Goal: Find specific page/section: Find specific page/section

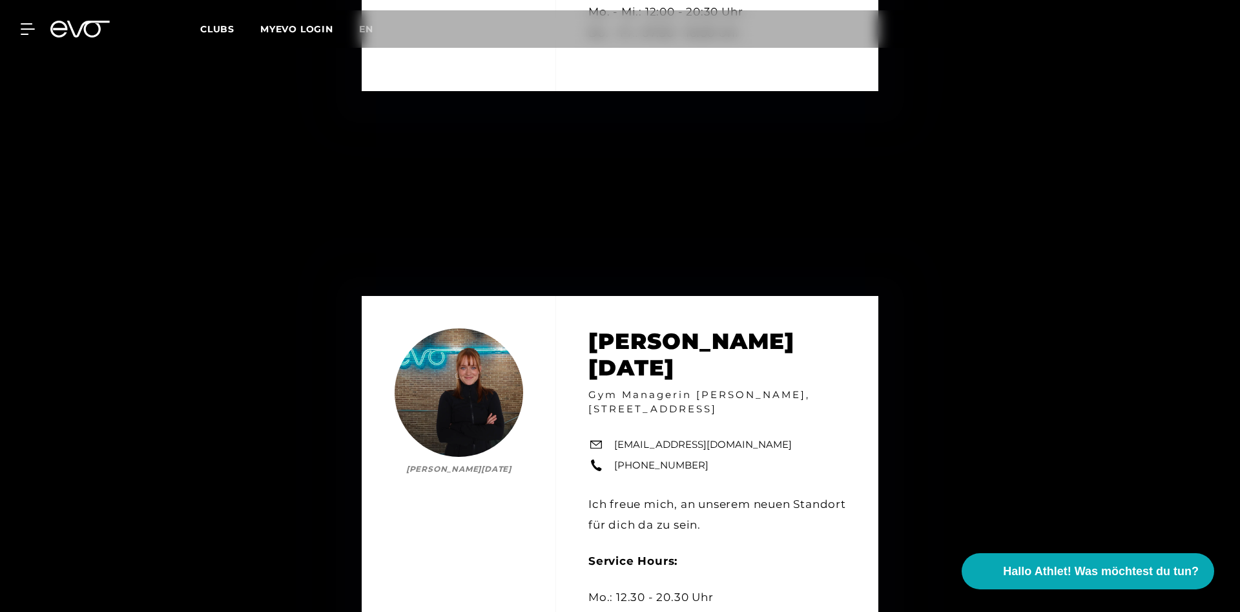
scroll to position [6160, 0]
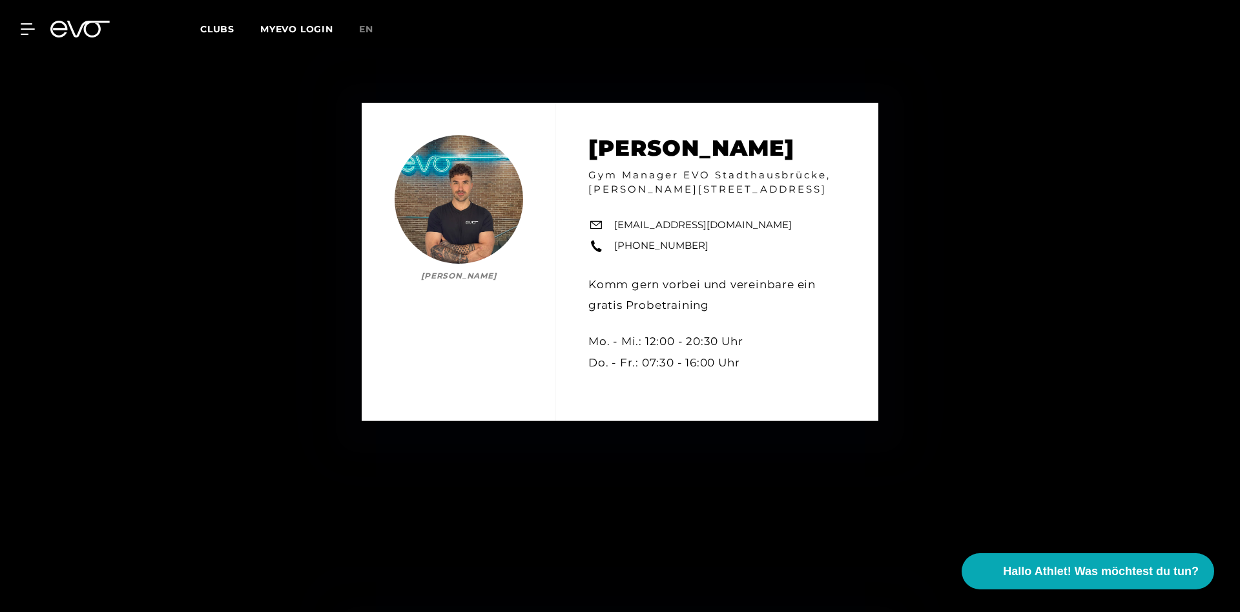
click at [214, 34] on span "Clubs" at bounding box center [217, 29] width 34 height 12
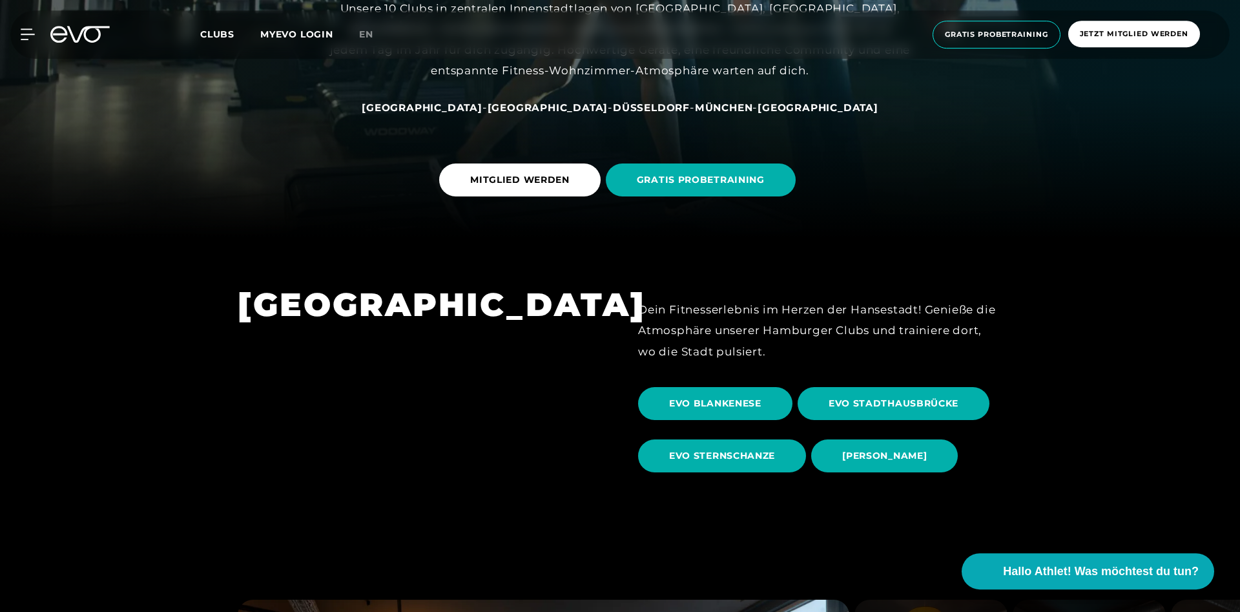
scroll to position [395, 0]
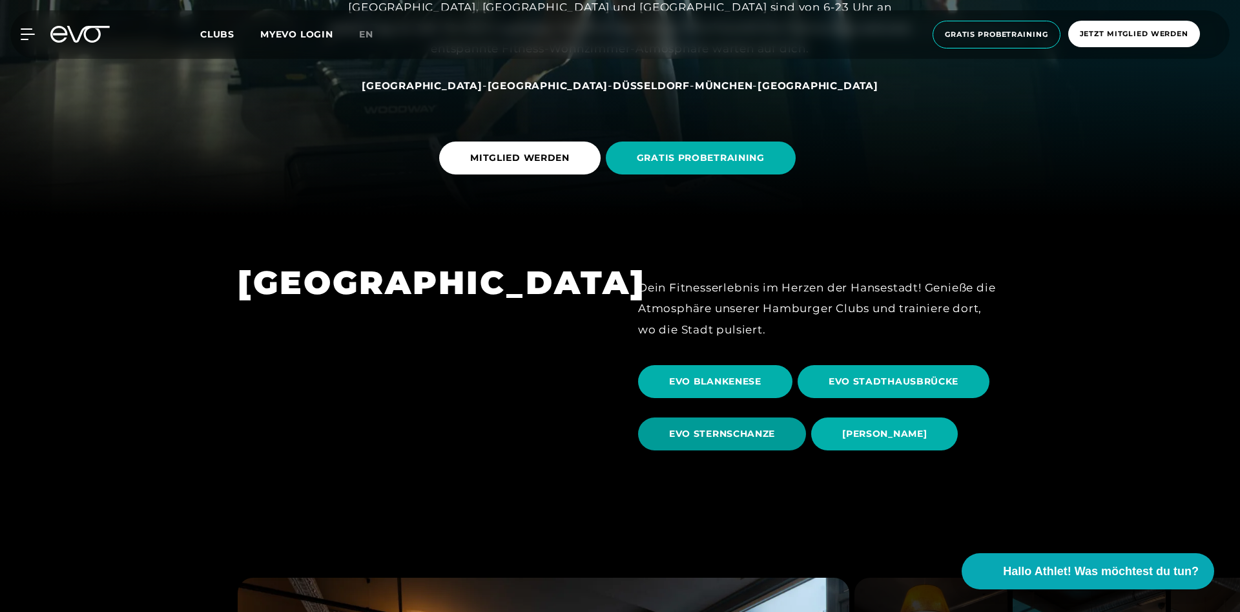
click at [730, 435] on span "EVO STERNSCHANZE" at bounding box center [722, 434] width 106 height 14
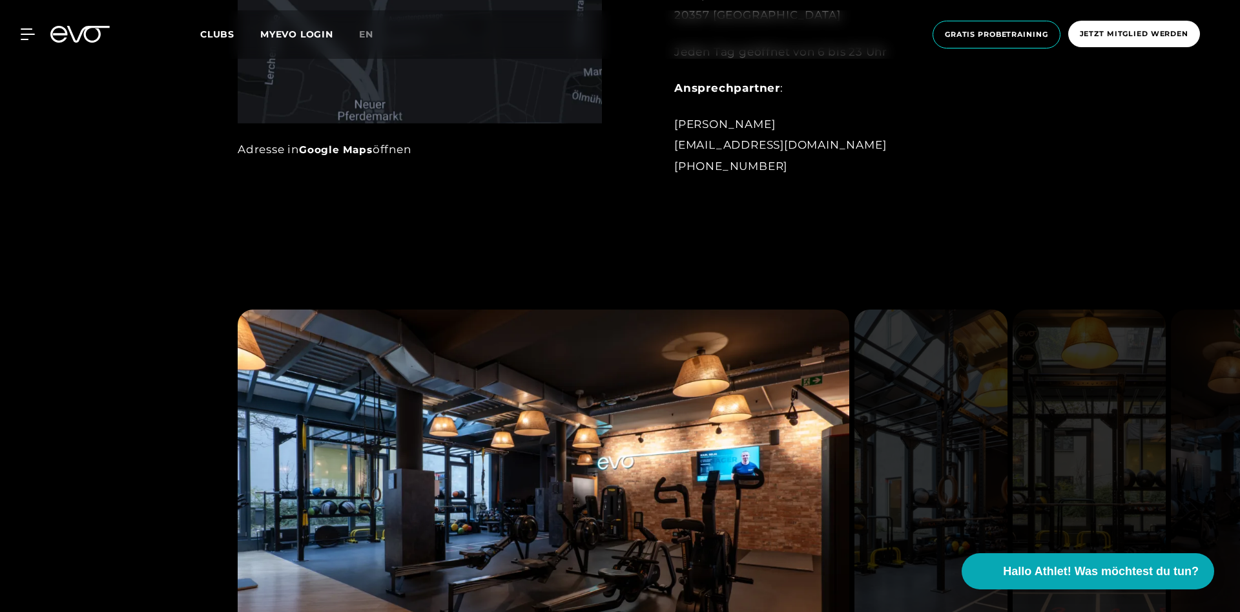
scroll to position [1186, 0]
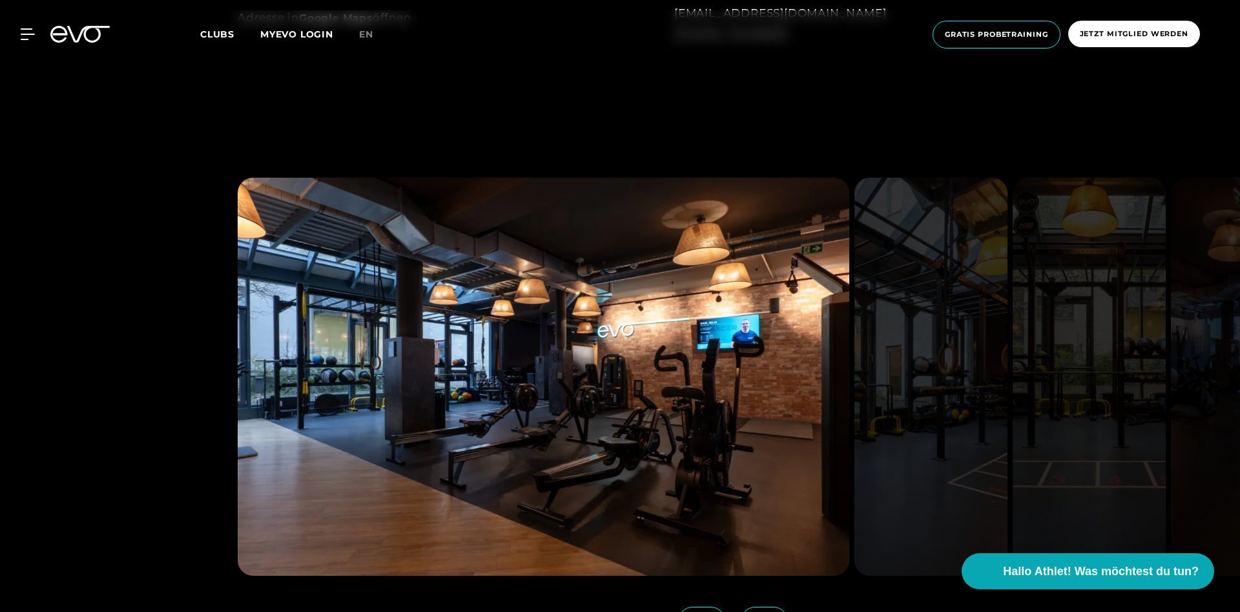
click at [947, 354] on img at bounding box center [930, 377] width 153 height 398
click at [982, 357] on img at bounding box center [930, 377] width 153 height 398
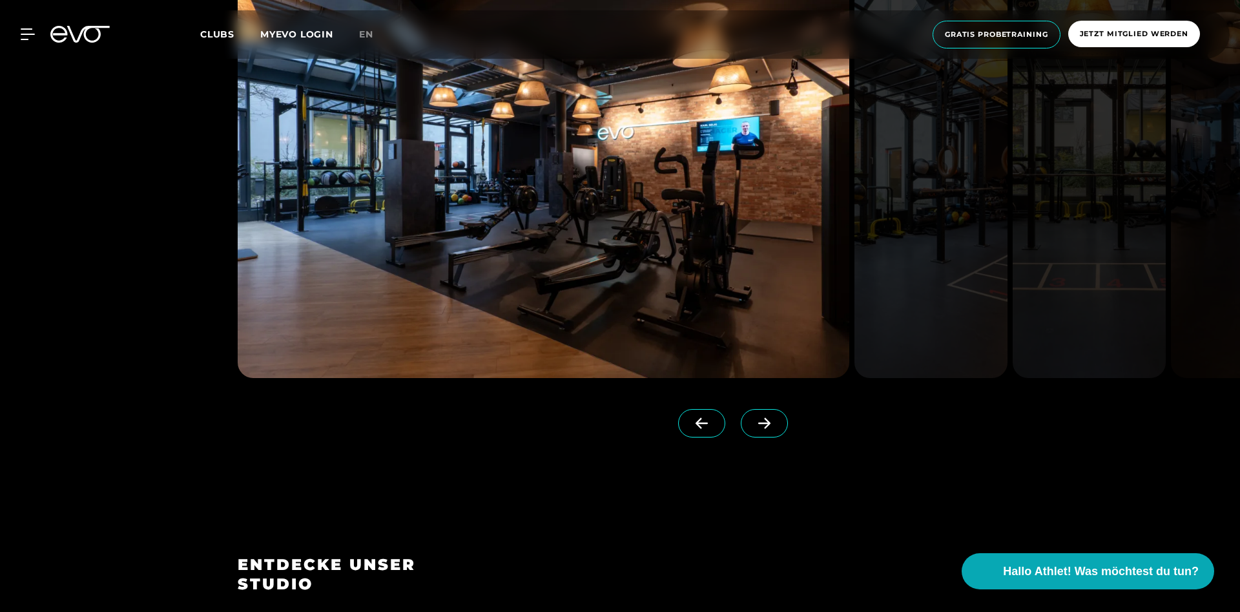
click at [760, 420] on icon at bounding box center [764, 423] width 23 height 12
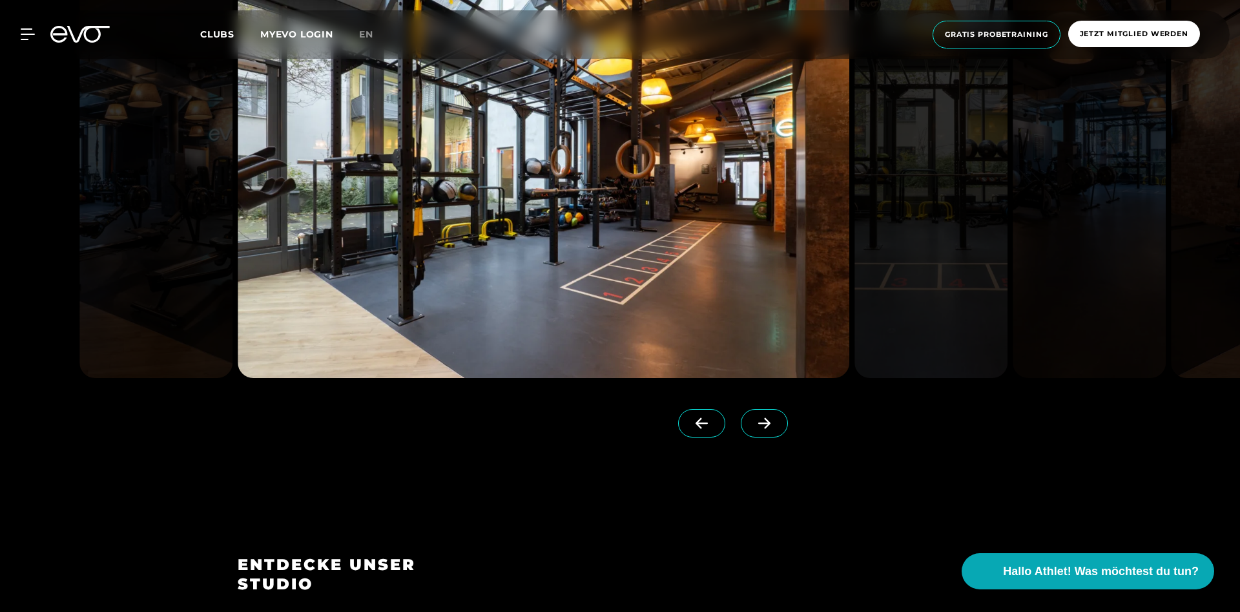
click at [760, 420] on icon at bounding box center [764, 423] width 23 height 12
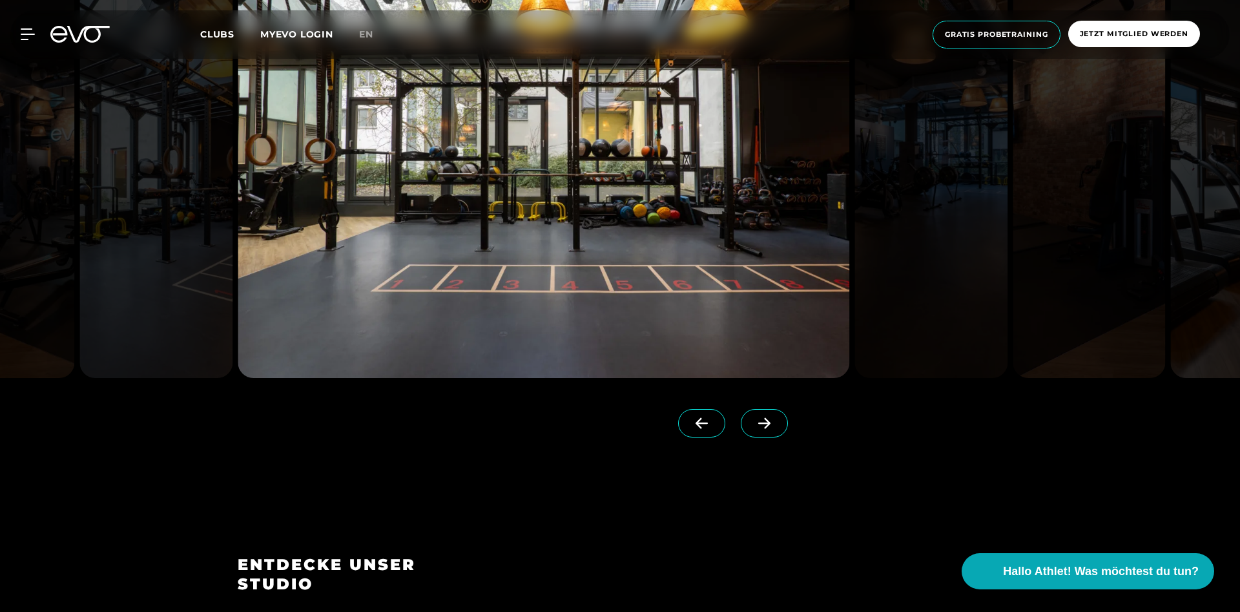
click at [760, 420] on icon at bounding box center [764, 423] width 23 height 12
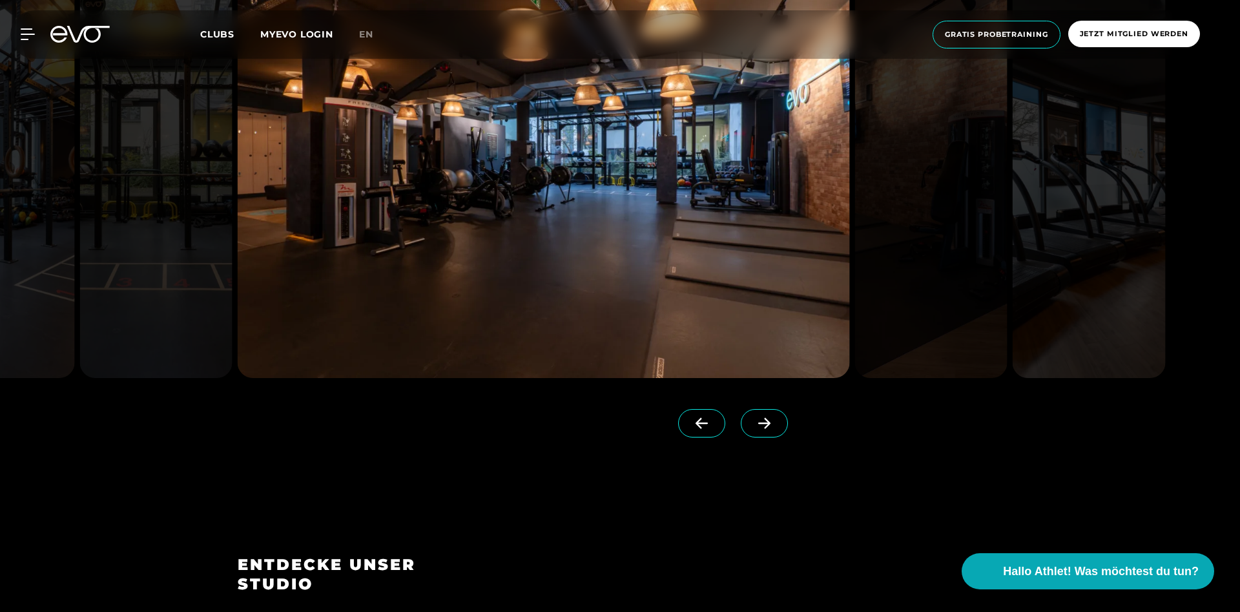
click at [760, 420] on icon at bounding box center [764, 423] width 23 height 12
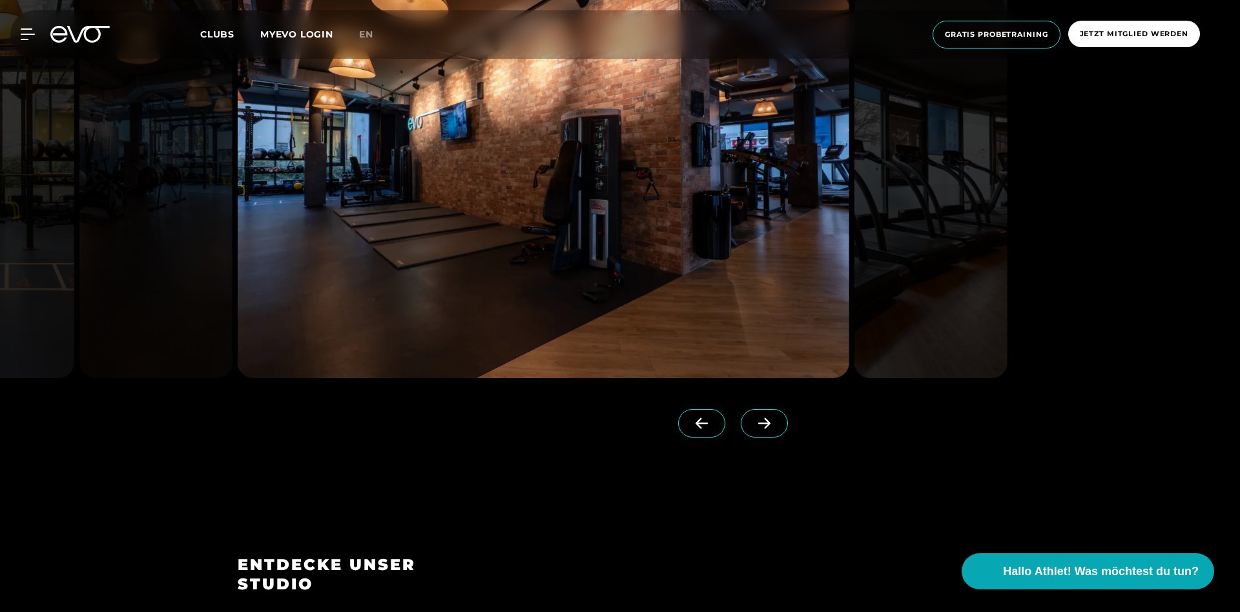
click at [760, 420] on icon at bounding box center [764, 423] width 23 height 12
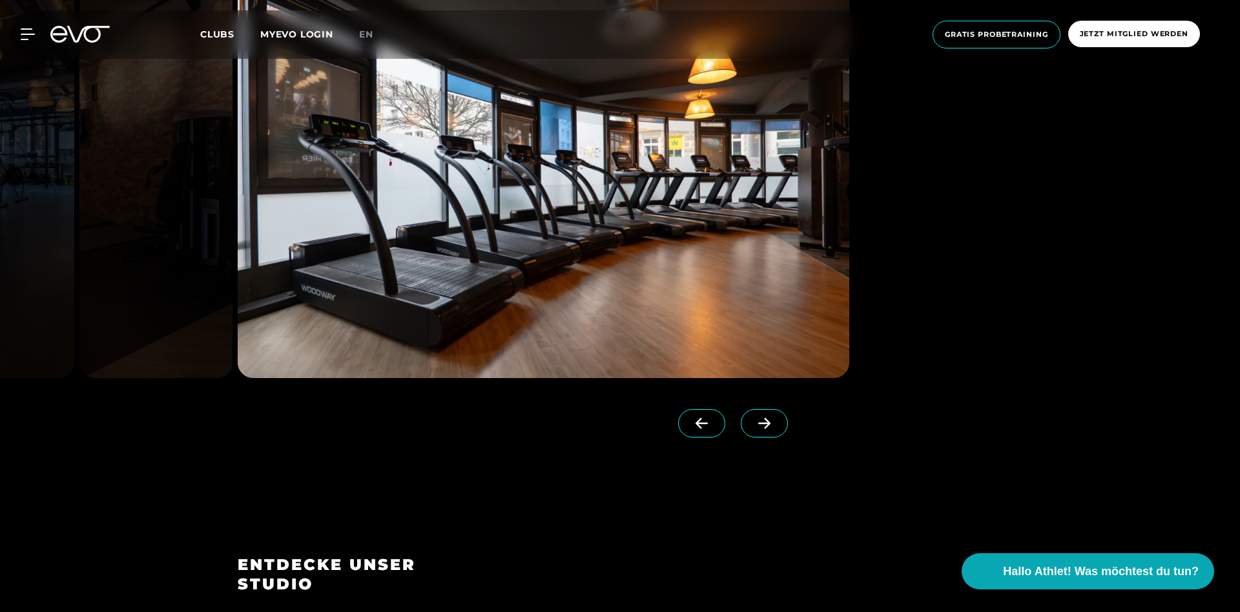
click at [760, 420] on icon at bounding box center [764, 423] width 23 height 12
